Goal: Complete application form

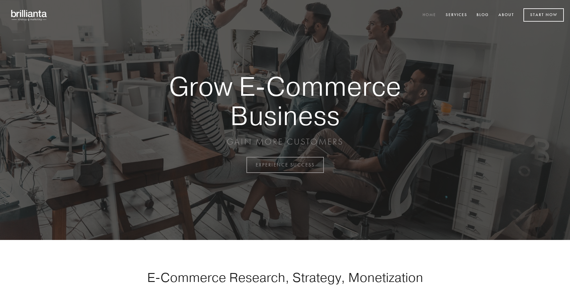
scroll to position [1617, 0]
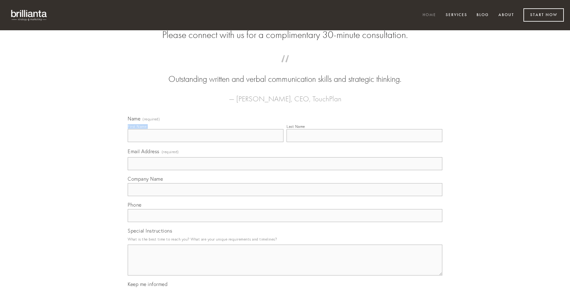
type input "[PERSON_NAME]"
click at [364, 142] on input "Last Name" at bounding box center [365, 135] width 156 height 13
type input "[PERSON_NAME]"
click at [285, 170] on input "Email Address (required)" at bounding box center [285, 163] width 315 height 13
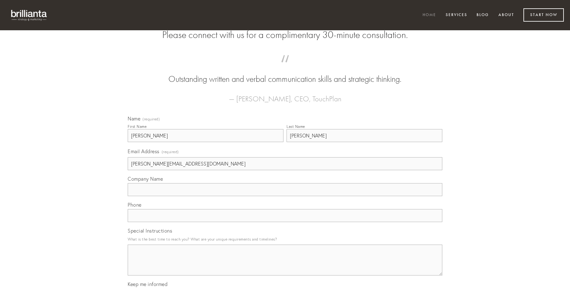
type input "[PERSON_NAME][EMAIL_ADDRESS][DOMAIN_NAME]"
click at [285, 196] on input "Company Name" at bounding box center [285, 189] width 315 height 13
type input "vis"
click at [285, 222] on input "text" at bounding box center [285, 215] width 315 height 13
click at [285, 265] on textarea "Special Instructions" at bounding box center [285, 259] width 315 height 31
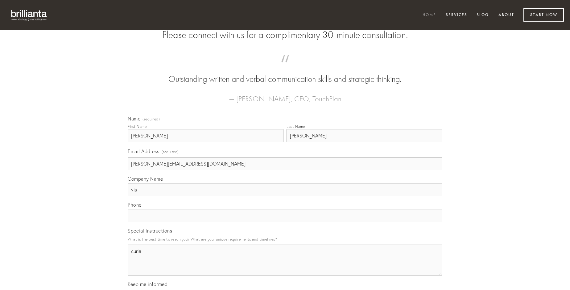
type textarea "curia"
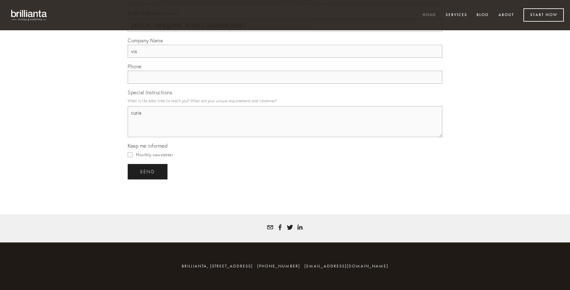
click at [148, 171] on span "send" at bounding box center [147, 172] width 15 height 6
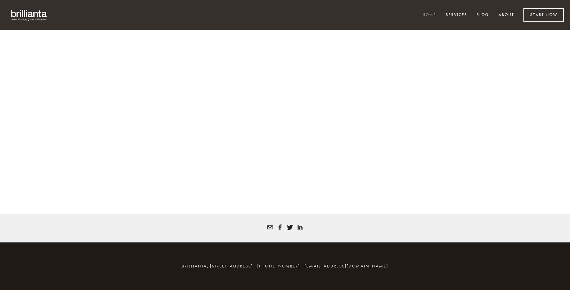
scroll to position [1608, 0]
